Goal: Information Seeking & Learning: Check status

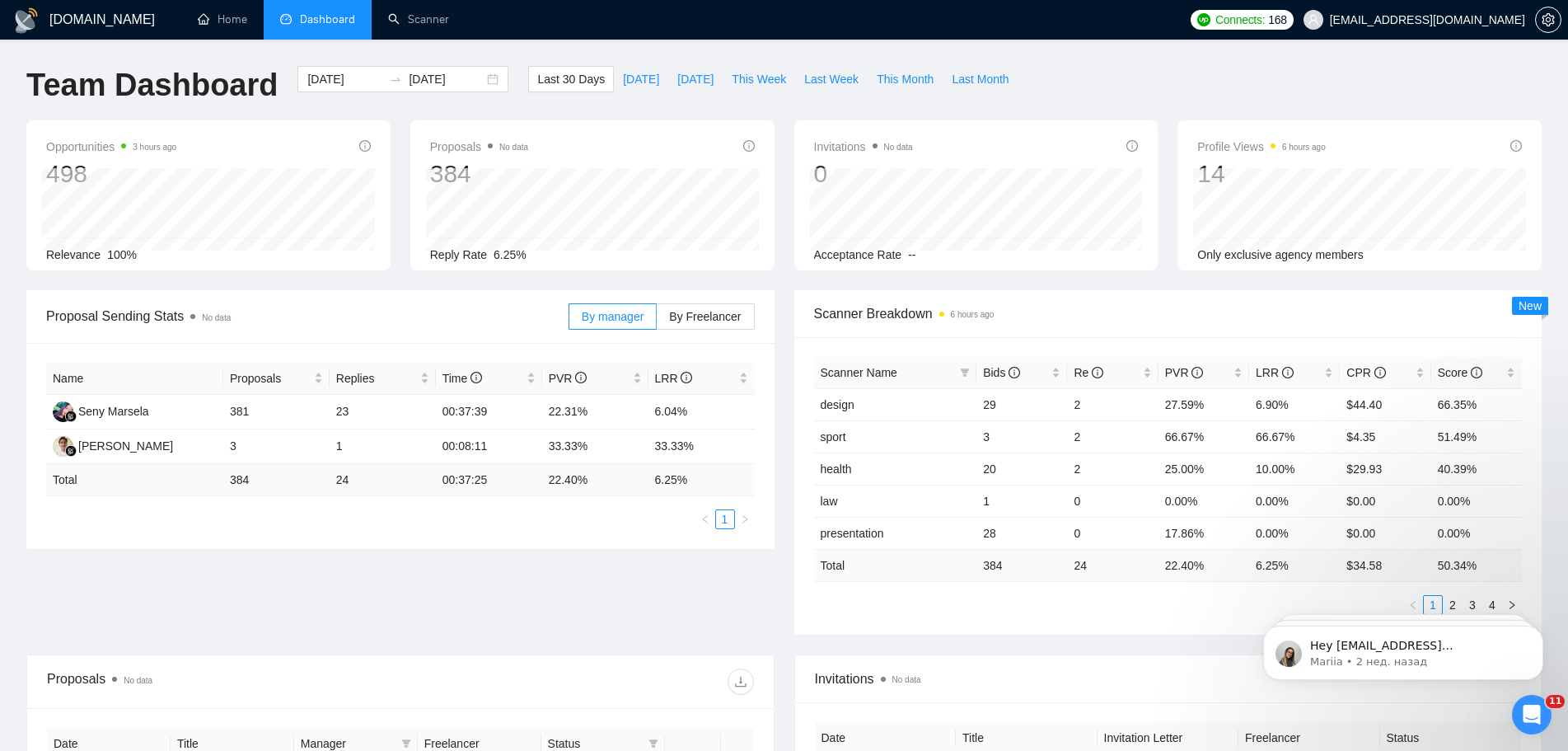
click at [1544, 718] on div "Открыть службу сообщений Intercom" at bounding box center [1531, 714] width 55 height 55
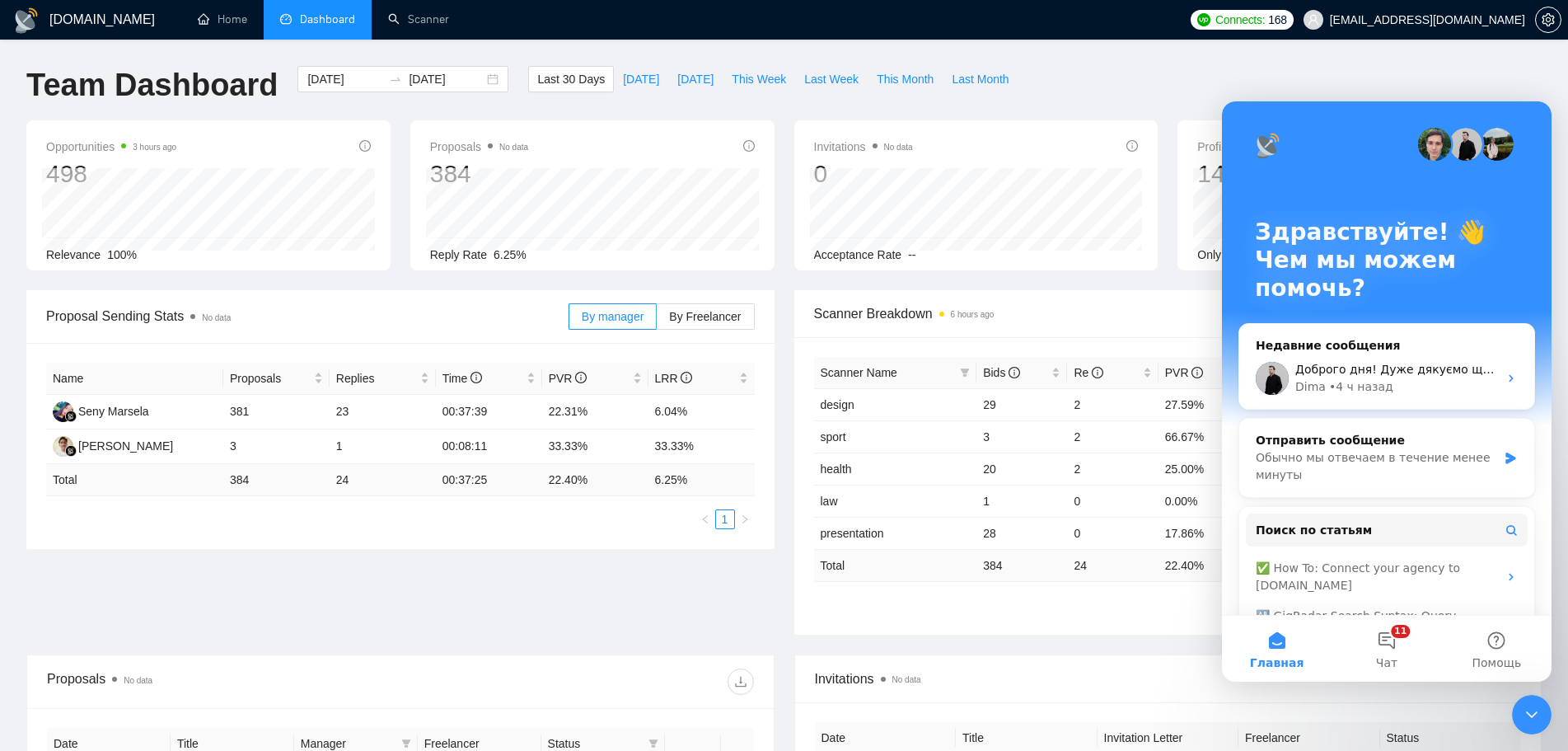
scroll to position [110, 0]
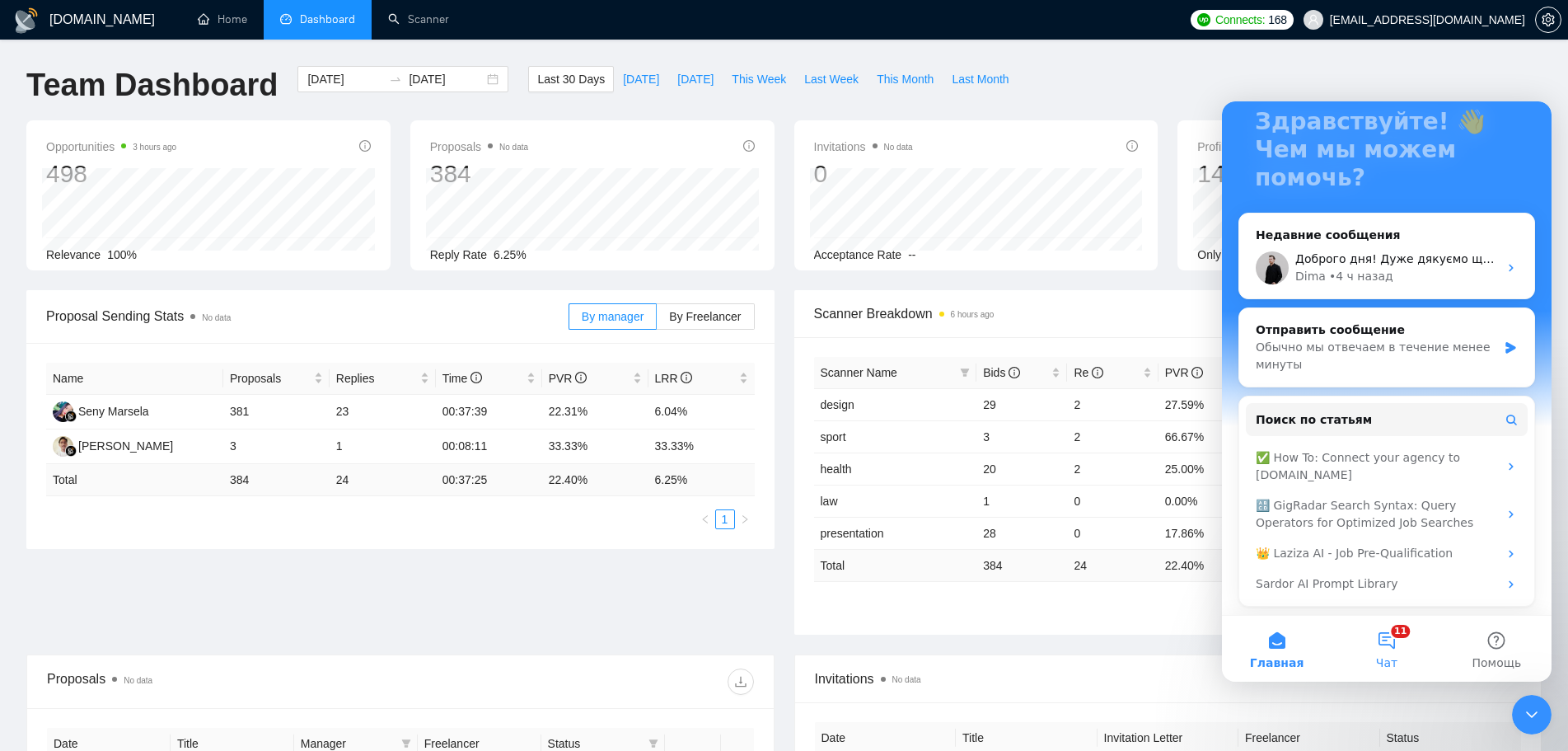
click at [1395, 657] on span "Чат" at bounding box center [1387, 662] width 22 height 12
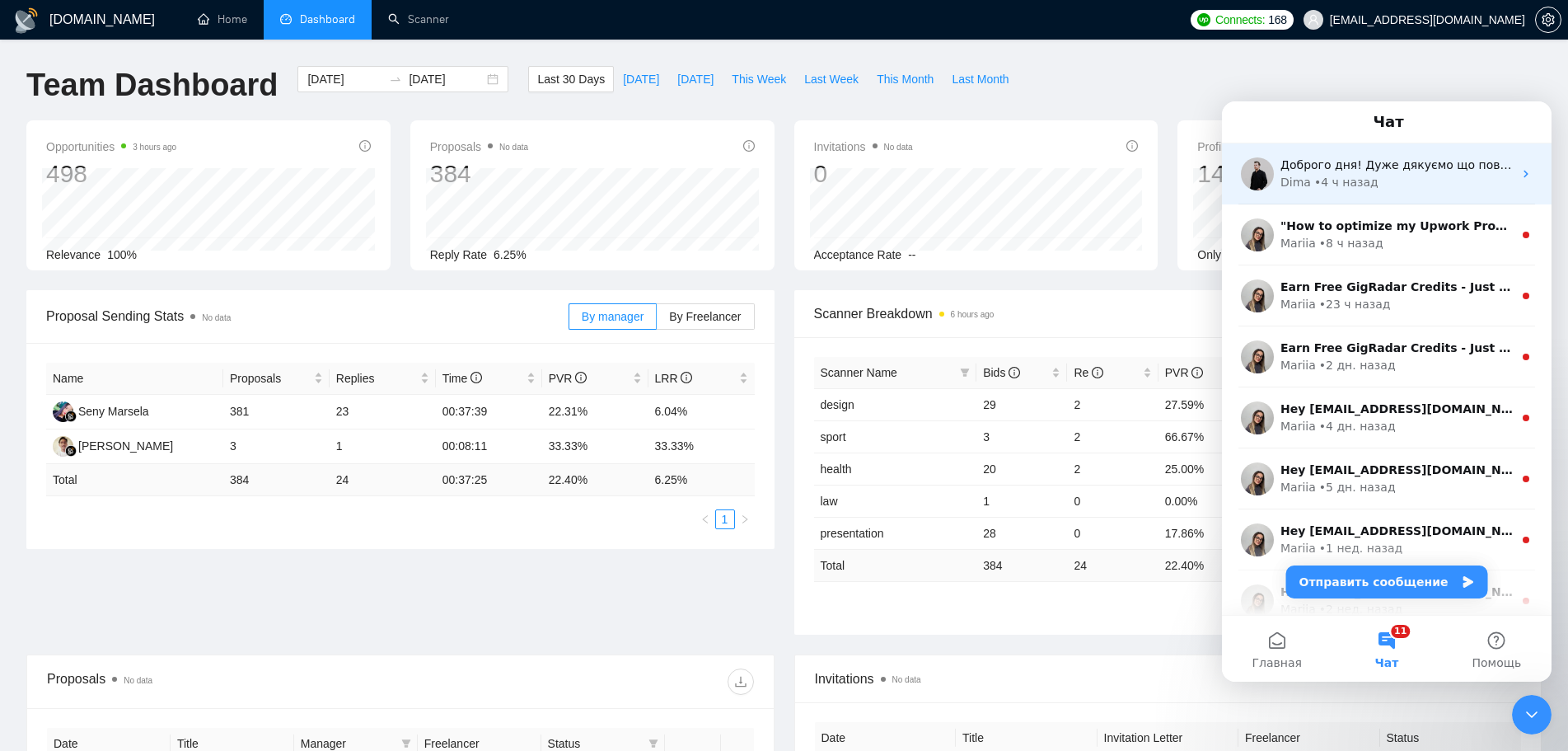
click at [1401, 178] on div "[PERSON_NAME] • 4 ч назад" at bounding box center [1396, 182] width 232 height 17
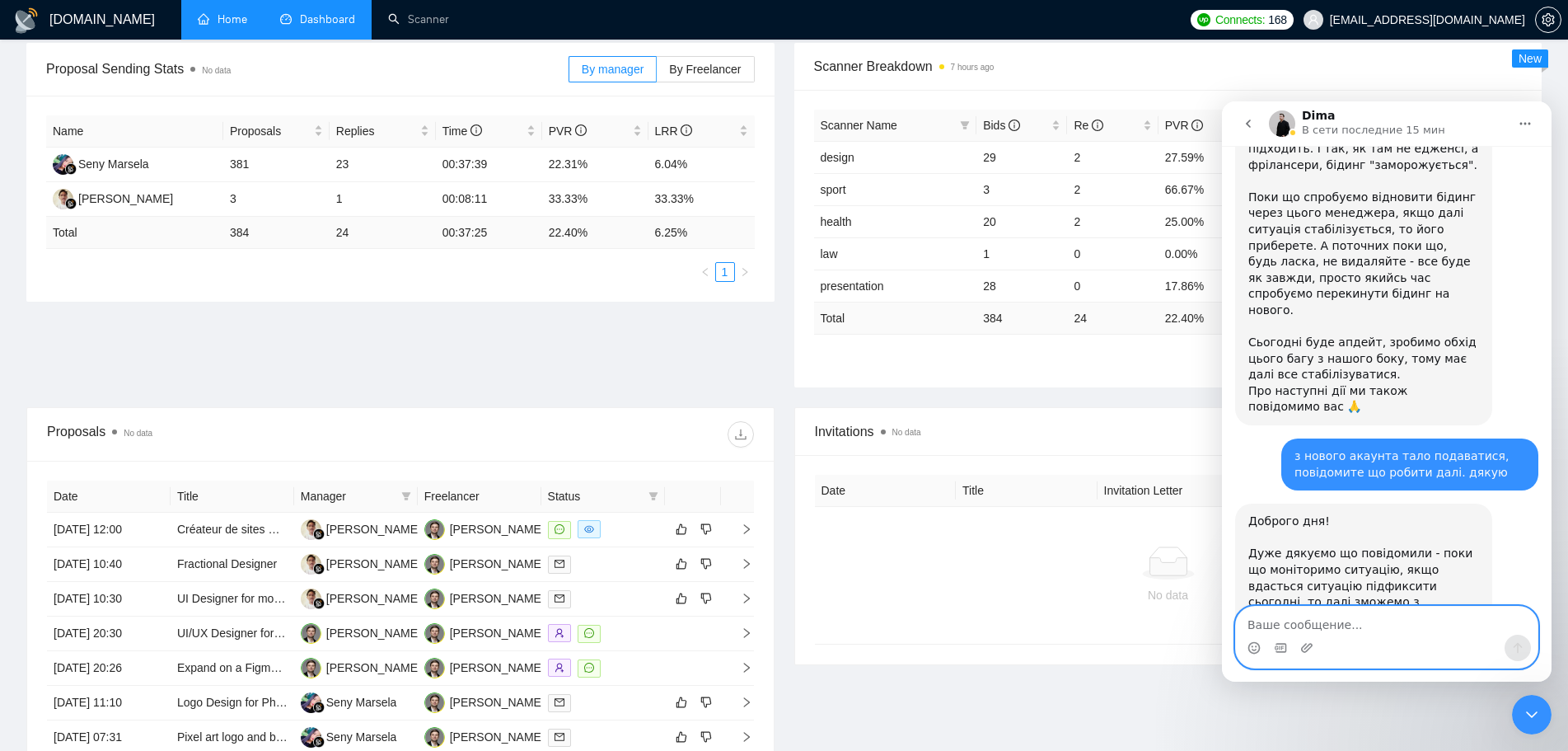
scroll to position [1094, 0]
click at [1526, 718] on icon "Закрыть службу сообщений Intercom" at bounding box center [1532, 714] width 20 height 20
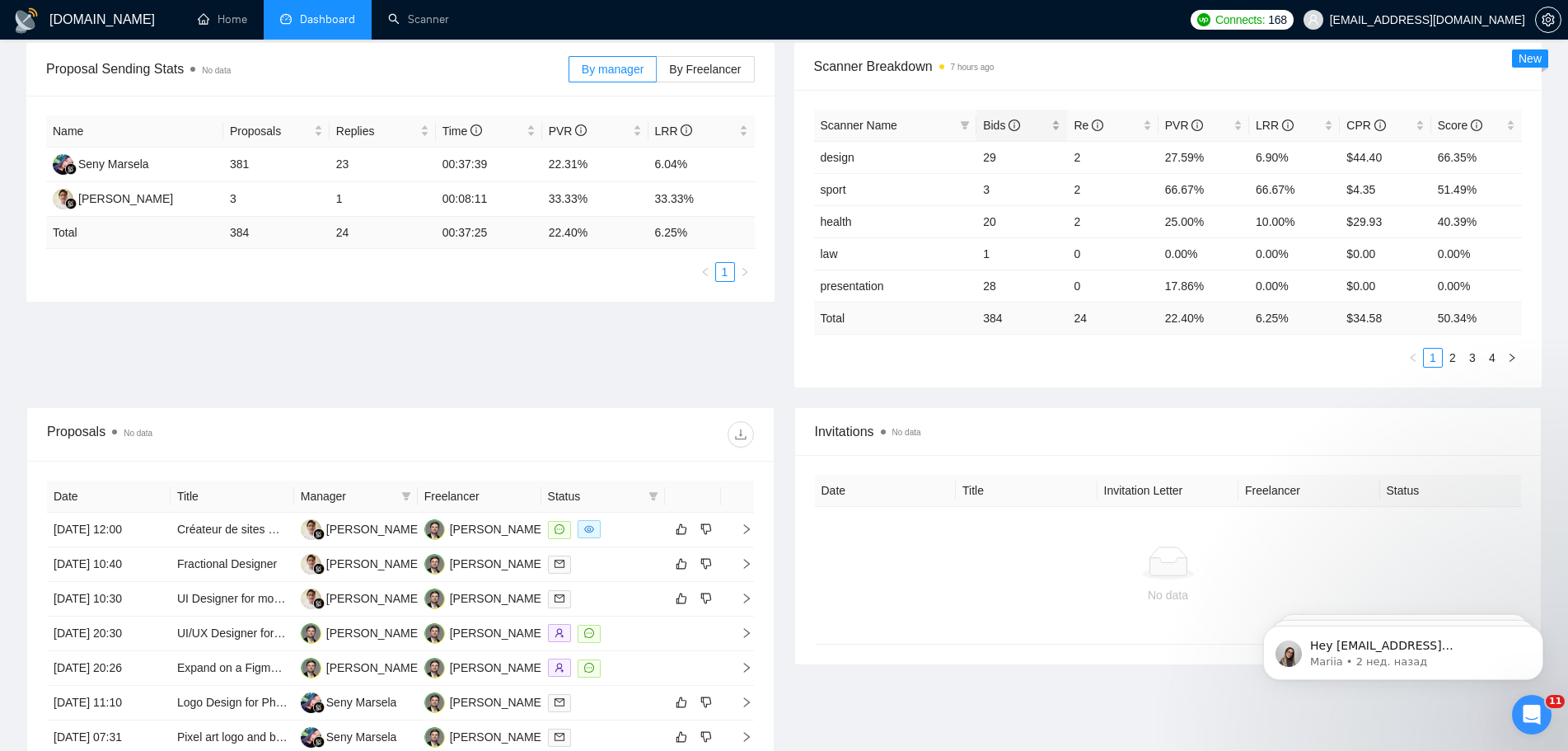
click at [994, 122] on span "Bids" at bounding box center [1001, 125] width 37 height 13
click at [1266, 117] on div "LRR" at bounding box center [1294, 126] width 77 height 18
click at [1363, 122] on span "CPR" at bounding box center [1365, 125] width 39 height 13
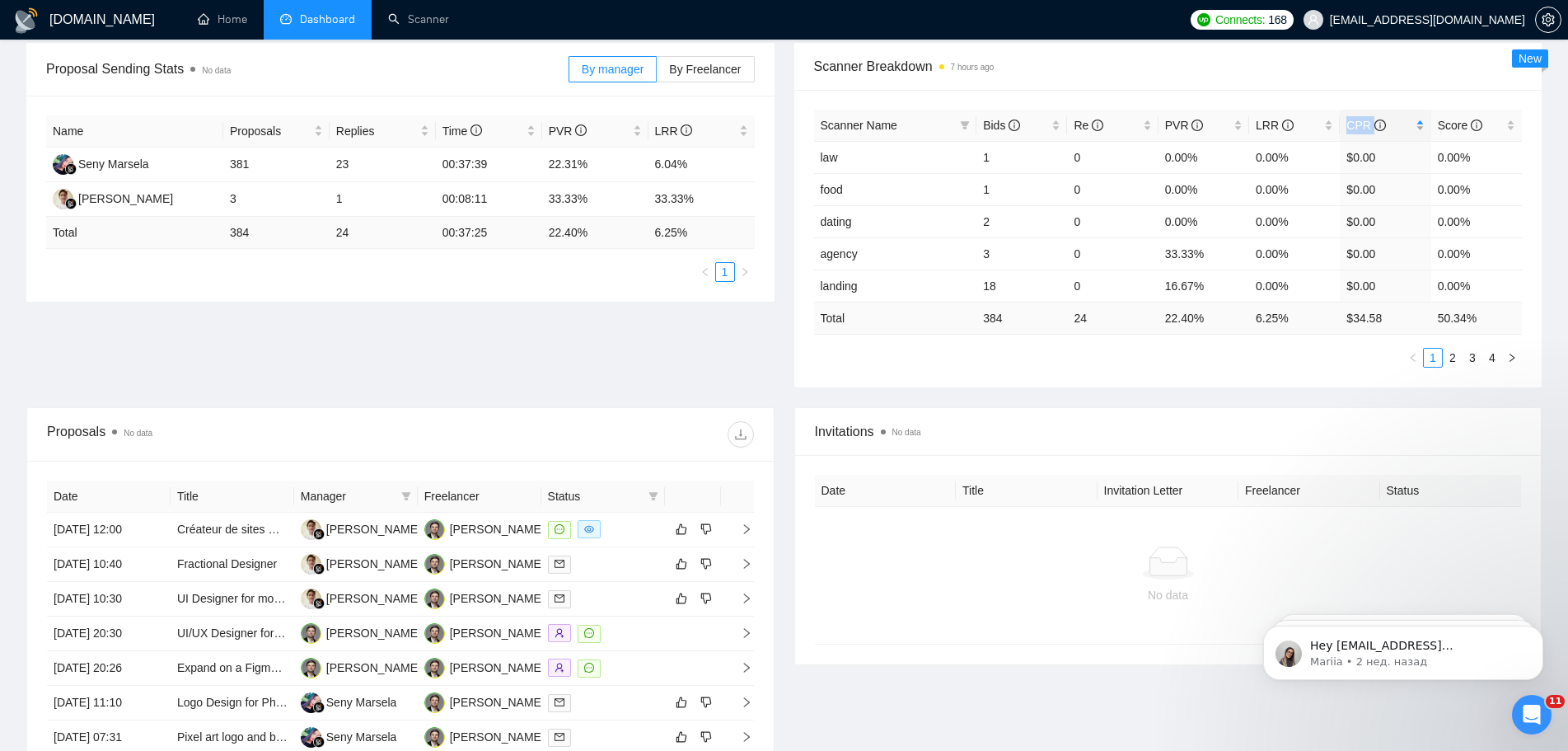
click at [1363, 122] on span "CPR" at bounding box center [1365, 125] width 39 height 13
click at [1081, 120] on span "Re" at bounding box center [1088, 125] width 30 height 13
click at [1359, 123] on span "CPR" at bounding box center [1365, 125] width 39 height 13
click at [1359, 122] on span "CPR" at bounding box center [1365, 125] width 39 height 13
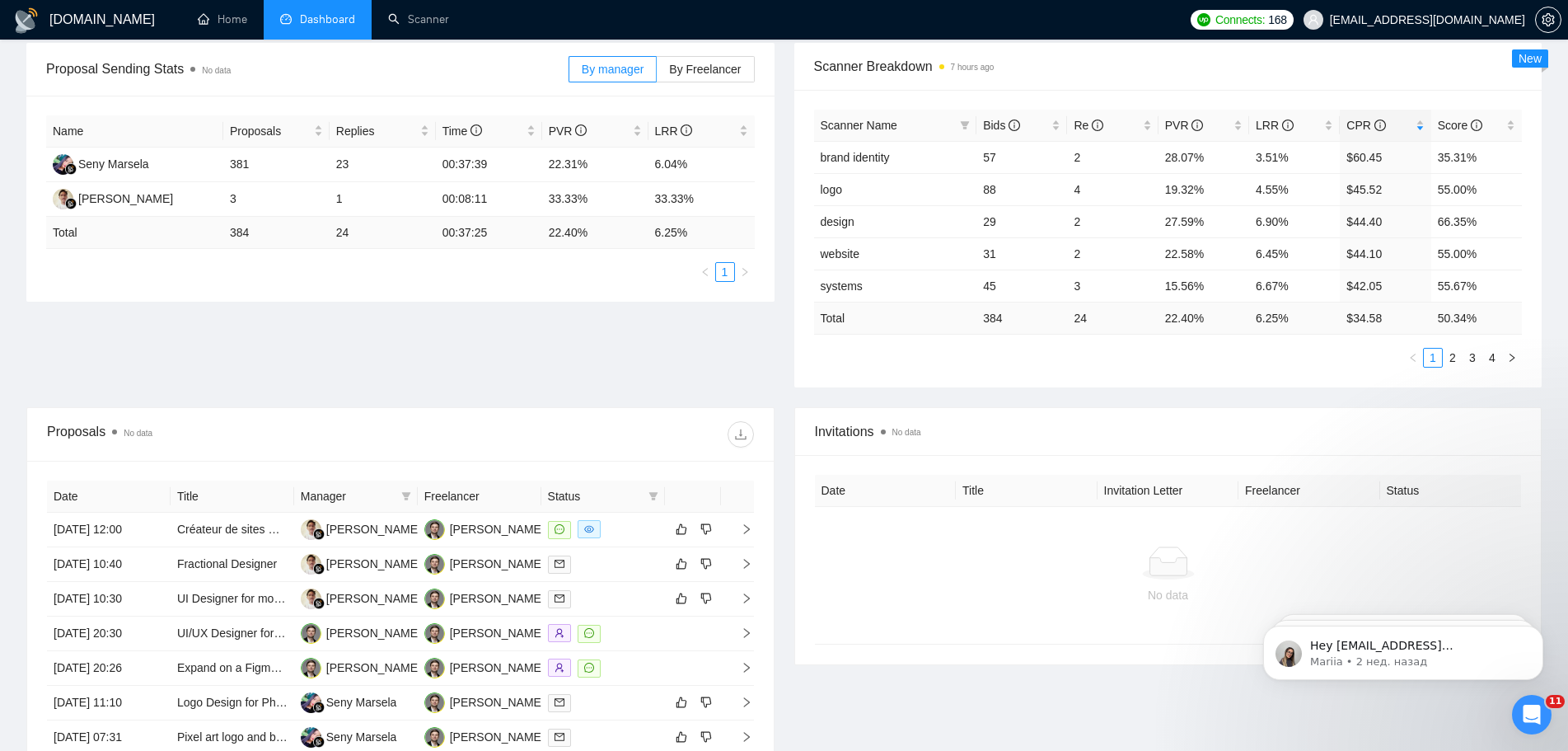
click at [1119, 398] on div "Proposal Sending Stats No data By manager By Freelancer Name Proposals Replies …" at bounding box center [783, 225] width 1535 height 364
click at [1355, 127] on span "CPR" at bounding box center [1365, 125] width 39 height 13
click at [1352, 125] on span "CPR" at bounding box center [1365, 125] width 39 height 13
click at [1452, 359] on link "2" at bounding box center [1452, 358] width 18 height 18
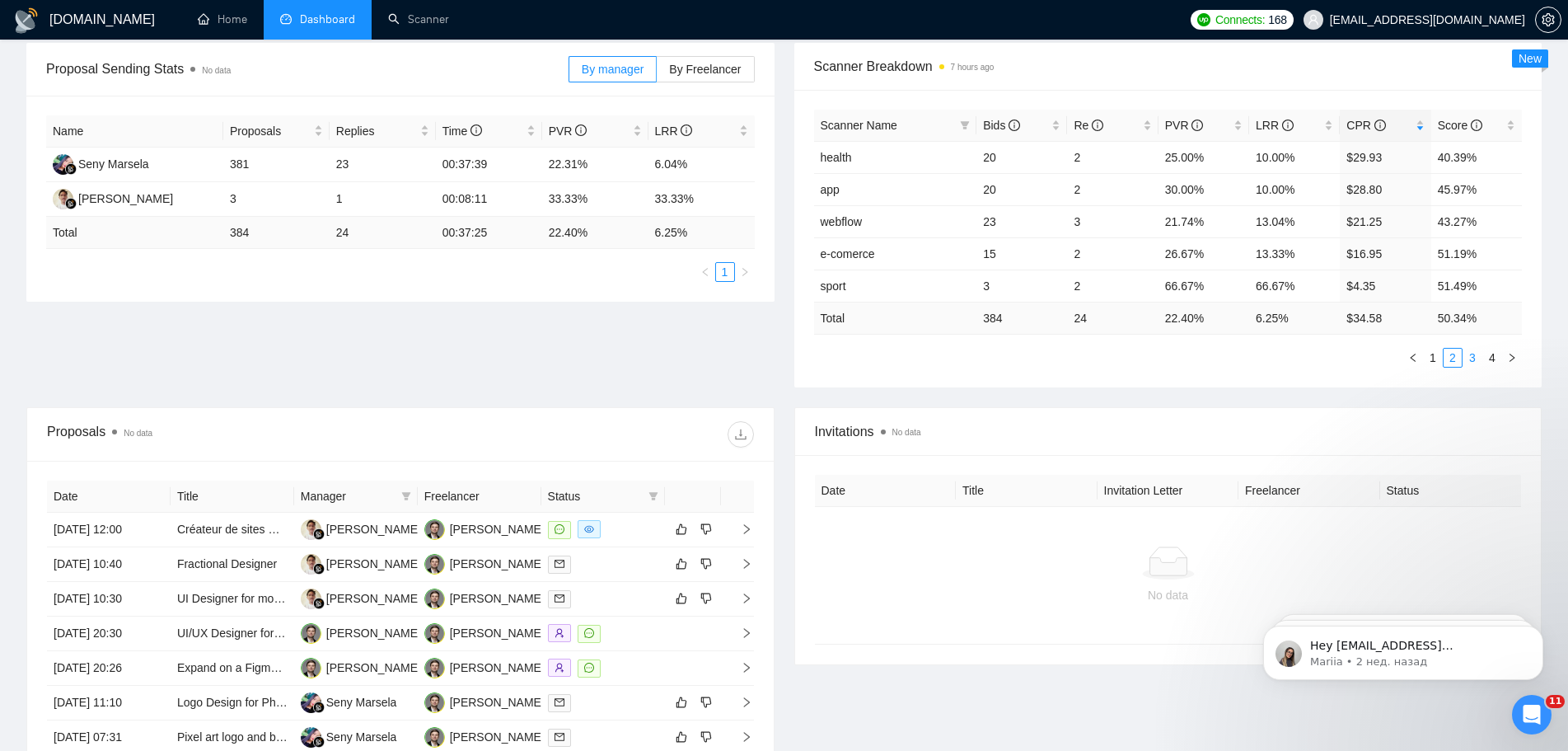
click at [1472, 363] on link "3" at bounding box center [1472, 358] width 18 height 18
click at [1436, 359] on link "1" at bounding box center [1433, 358] width 18 height 18
